Goal: Task Accomplishment & Management: Use online tool/utility

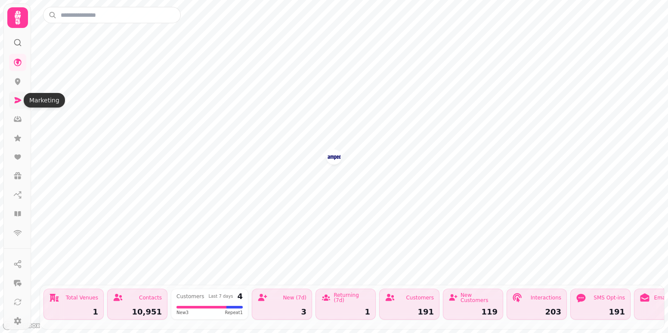
click at [19, 100] on icon at bounding box center [18, 100] width 7 height 6
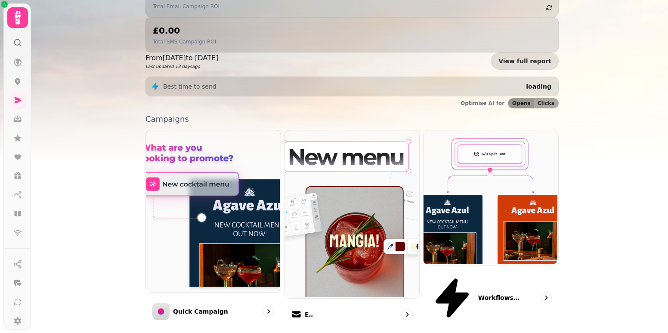
scroll to position [172, 0]
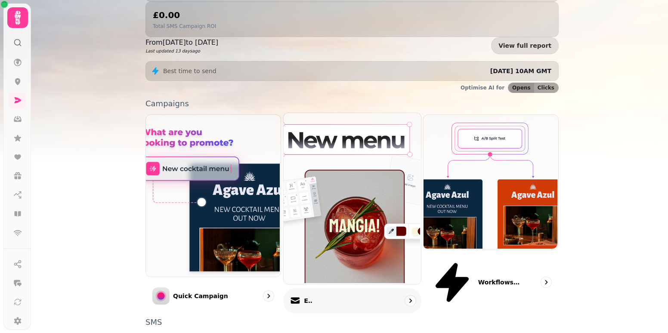
click at [322, 288] on div "Email" at bounding box center [352, 300] width 138 height 25
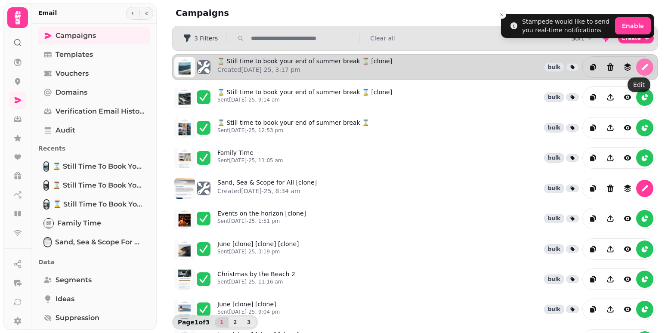
click at [636, 62] on button "edit" at bounding box center [644, 67] width 17 height 17
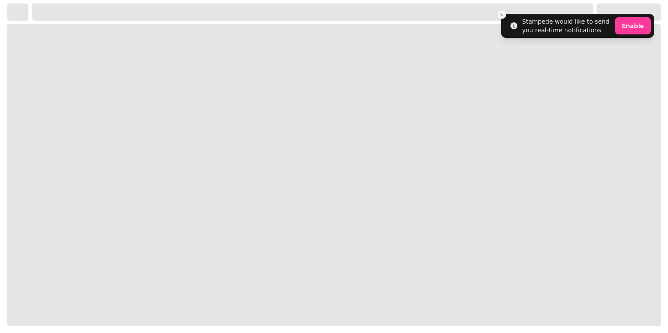
select select "**********"
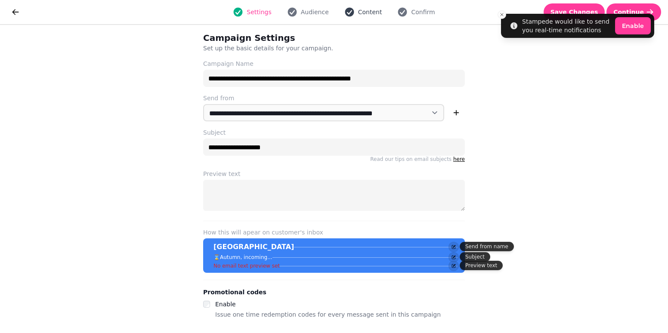
click at [371, 16] on span "Content" at bounding box center [370, 12] width 24 height 9
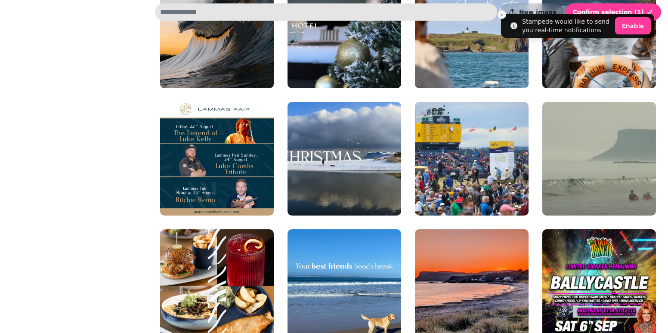
scroll to position [861, 0]
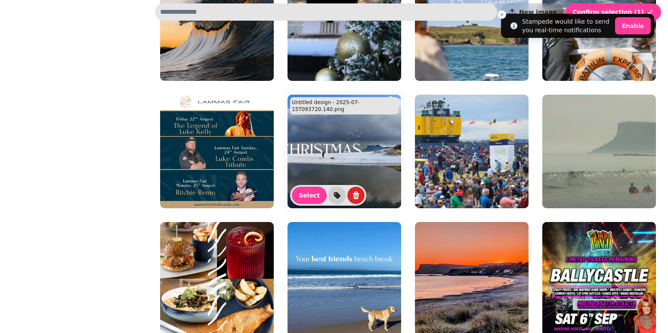
click at [367, 143] on img at bounding box center [345, 152] width 114 height 114
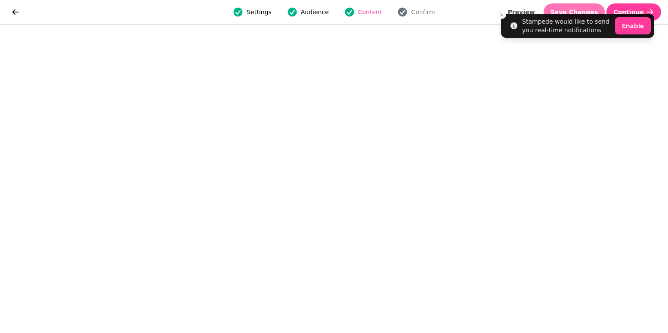
click at [579, 5] on button "Save Changes" at bounding box center [575, 11] width 62 height 17
